Goal: Task Accomplishment & Management: Complete application form

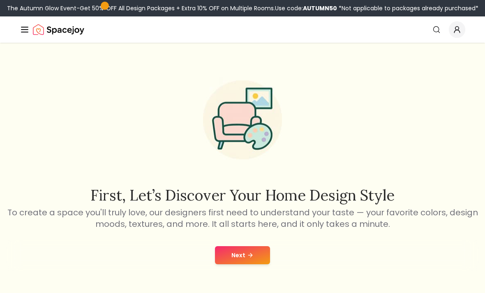
scroll to position [1, 0]
click at [252, 256] on icon at bounding box center [250, 254] width 7 height 7
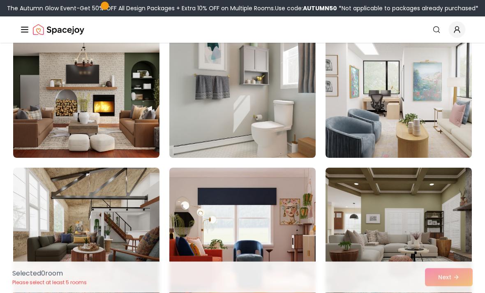
scroll to position [793, 0]
click at [444, 120] on img at bounding box center [399, 92] width 146 height 132
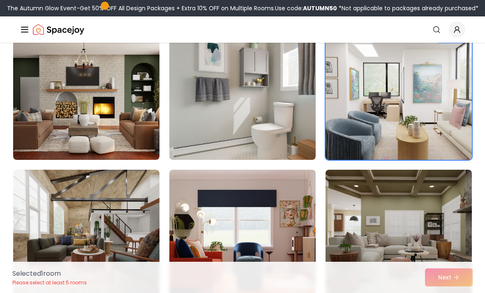
scroll to position [791, 0]
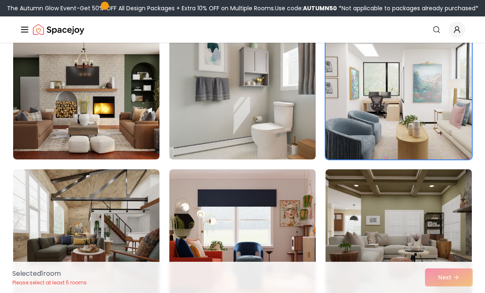
click at [441, 137] on img at bounding box center [399, 94] width 146 height 132
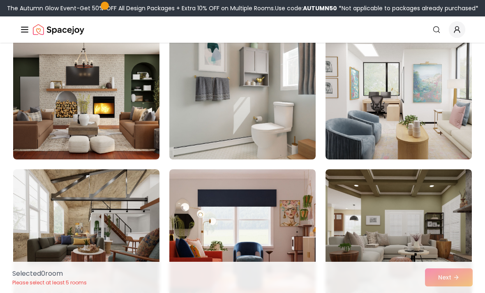
click at [439, 132] on img at bounding box center [399, 94] width 146 height 132
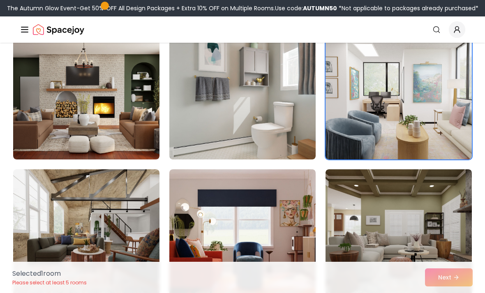
click at [468, 284] on div "Selected 1 room Please select at least 5 rooms Next" at bounding box center [243, 277] width 474 height 31
click at [464, 287] on div "Selected 1 room Please select at least 5 rooms Next" at bounding box center [243, 277] width 474 height 31
click at [461, 284] on div "Selected 1 room Please select at least 5 rooms Next" at bounding box center [243, 277] width 474 height 31
click at [460, 278] on div "Selected 1 room Please select at least 5 rooms Next" at bounding box center [243, 277] width 474 height 31
click at [462, 277] on div "Selected 1 room Please select at least 5 rooms Next" at bounding box center [243, 277] width 474 height 31
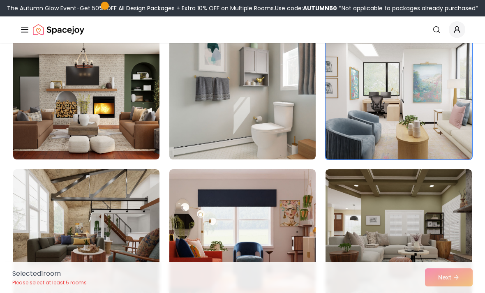
click at [462, 280] on div "Selected 1 room Please select at least 5 rooms Next" at bounding box center [243, 277] width 474 height 31
click at [459, 279] on div "Selected 1 room Please select at least 5 rooms Next" at bounding box center [243, 277] width 474 height 31
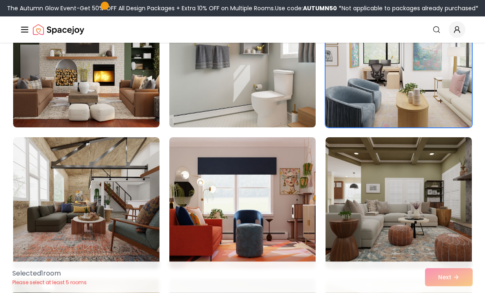
scroll to position [822, 0]
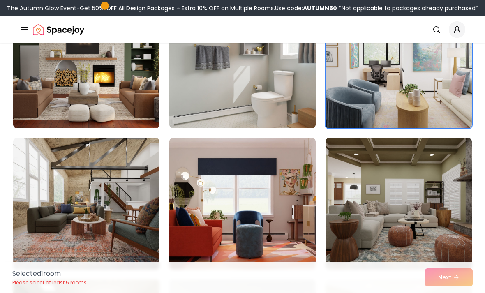
click at [450, 104] on img at bounding box center [399, 63] width 146 height 132
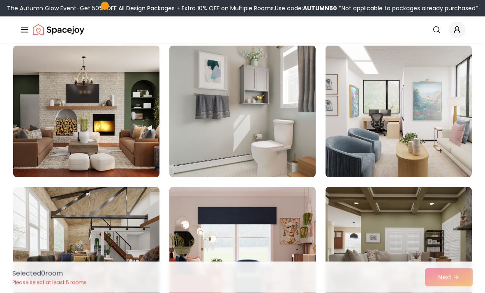
scroll to position [773, 0]
click at [435, 101] on img at bounding box center [399, 112] width 146 height 132
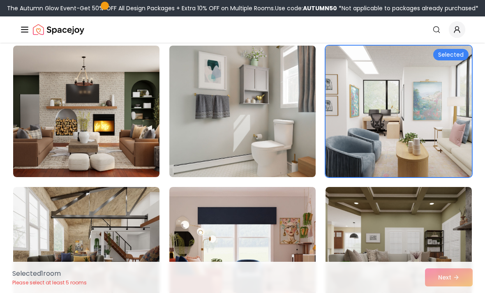
click at [458, 279] on div "Selected 1 room Please select at least 5 rooms Next" at bounding box center [243, 277] width 474 height 31
click at [464, 281] on div "Selected 1 room Please select at least 5 rooms Next" at bounding box center [243, 277] width 474 height 31
click at [464, 283] on div "Selected 1 room Please select at least 5 rooms Next" at bounding box center [243, 277] width 474 height 31
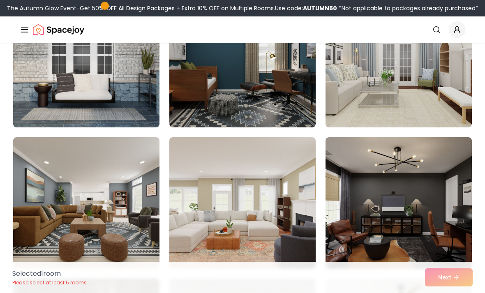
scroll to position [1956, 0]
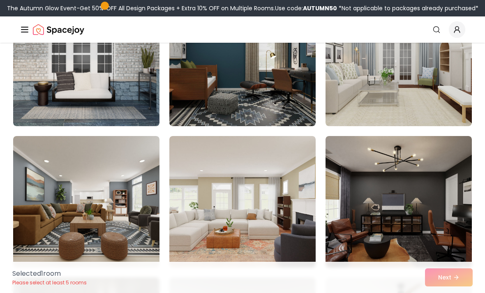
click at [48, 89] on img at bounding box center [86, 61] width 146 height 132
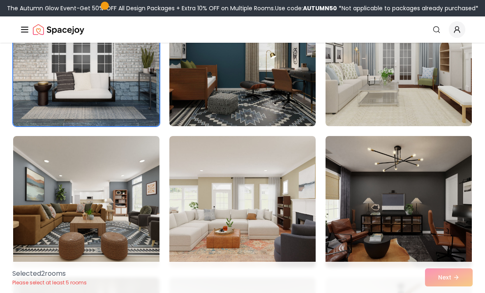
click at [38, 79] on img at bounding box center [86, 61] width 146 height 132
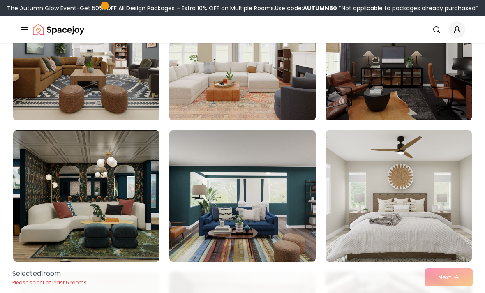
scroll to position [2102, 0]
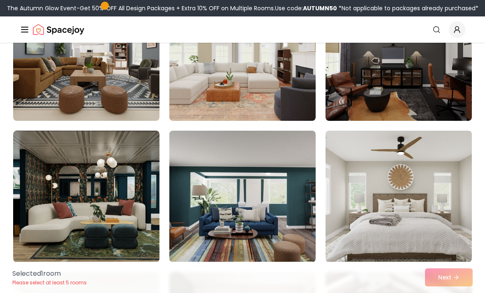
click at [456, 100] on img at bounding box center [399, 55] width 146 height 132
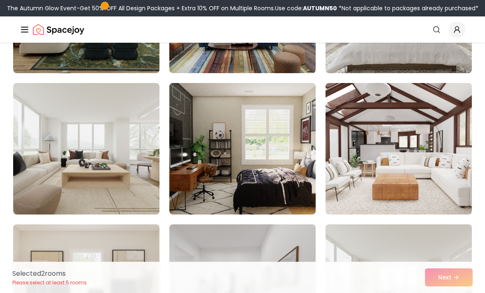
scroll to position [2291, 0]
click at [220, 179] on img at bounding box center [242, 149] width 146 height 132
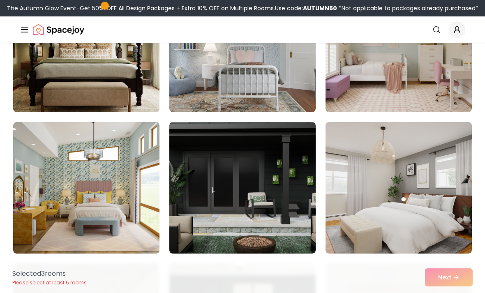
scroll to position [2690, 0]
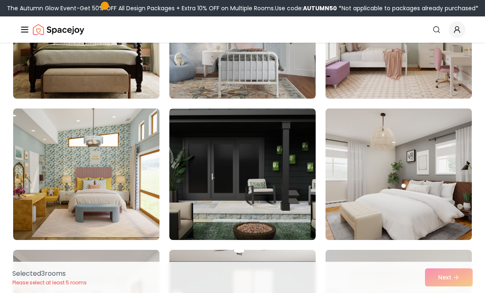
click at [220, 179] on img at bounding box center [242, 175] width 146 height 132
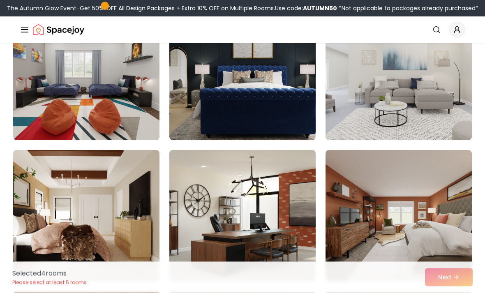
scroll to position [2932, 0]
click at [222, 212] on img at bounding box center [242, 216] width 146 height 132
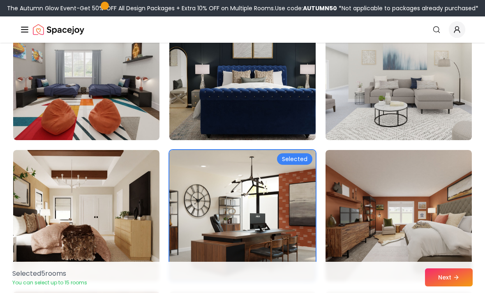
click at [457, 287] on button "Next" at bounding box center [449, 277] width 48 height 18
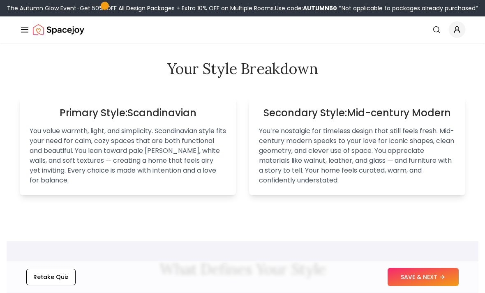
scroll to position [553, 0]
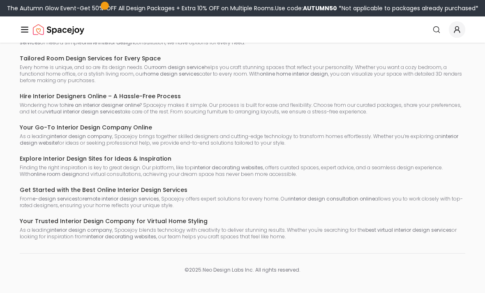
scroll to position [1, 0]
